Goal: Check status: Check status

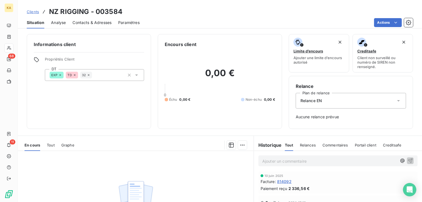
click at [36, 11] on span "Clients" at bounding box center [33, 11] width 12 height 4
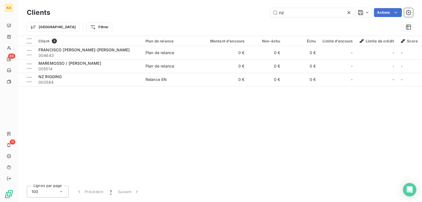
drag, startPoint x: 293, startPoint y: 14, endPoint x: 263, endPoint y: 6, distance: 31.1
click at [263, 6] on div "Clients nz Actions Trier Filtrer" at bounding box center [220, 18] width 404 height 36
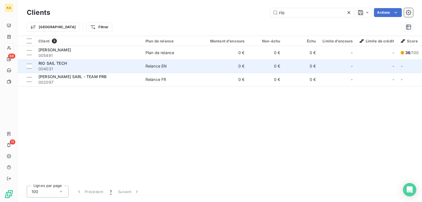
type input "rio"
click at [62, 64] on span "RIO SAIL TECH" at bounding box center [52, 63] width 28 height 5
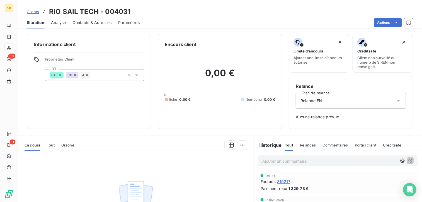
click at [62, 21] on span "Analyse" at bounding box center [58, 23] width 15 height 6
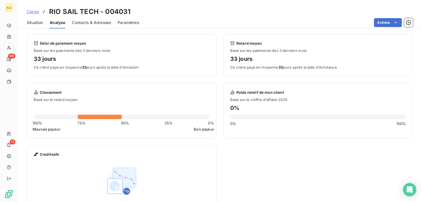
click at [36, 22] on span "Situation" at bounding box center [35, 23] width 16 height 6
